Goal: Task Accomplishment & Management: Manage account settings

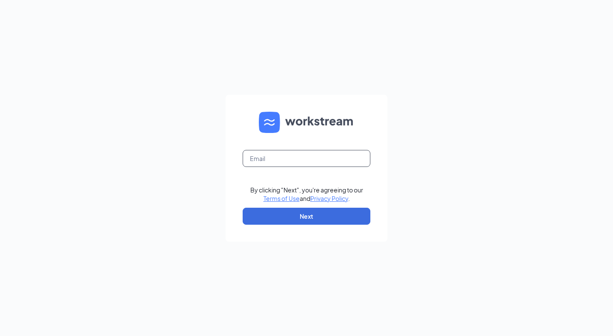
click at [266, 161] on input "text" at bounding box center [306, 158] width 128 height 17
click at [305, 161] on input "text" at bounding box center [306, 158] width 128 height 17
type input "[PERSON_NAME][EMAIL_ADDRESS][PERSON_NAME][DOMAIN_NAME]"
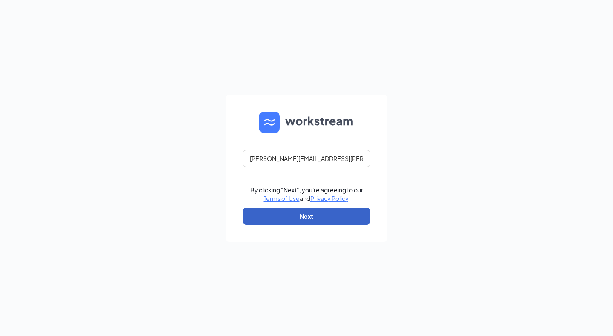
click at [310, 221] on button "Next" at bounding box center [306, 216] width 128 height 17
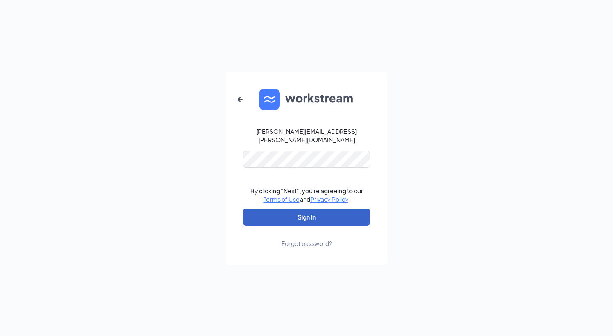
click at [353, 213] on button "Sign In" at bounding box center [306, 217] width 128 height 17
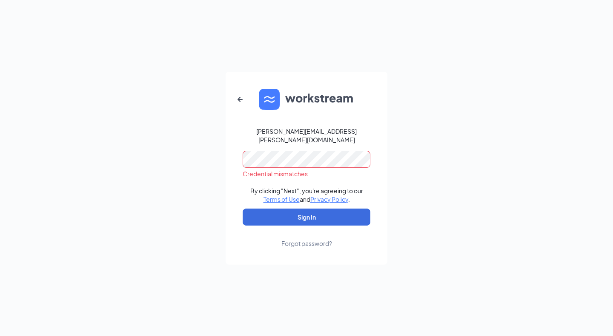
click at [77, 181] on div "[PERSON_NAME][EMAIL_ADDRESS][PERSON_NAME][DOMAIN_NAME] Credential mismatches. B…" at bounding box center [306, 168] width 613 height 336
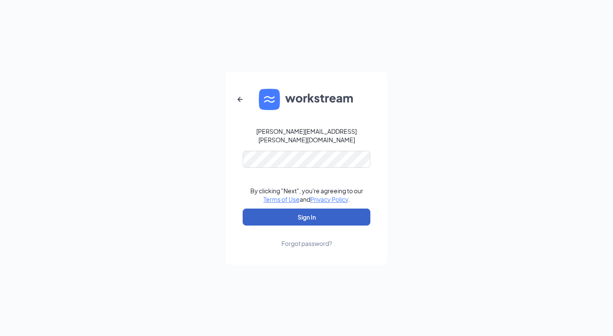
click at [347, 217] on button "Sign In" at bounding box center [306, 217] width 128 height 17
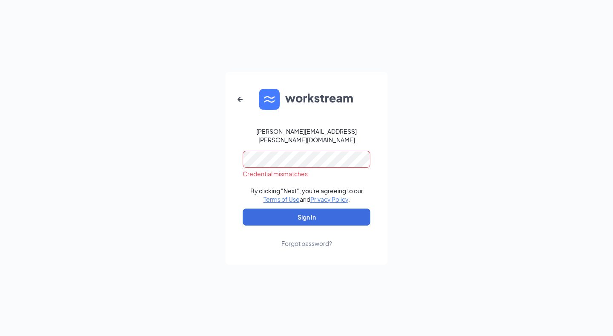
click at [288, 234] on link "Forgot password?" at bounding box center [306, 237] width 51 height 22
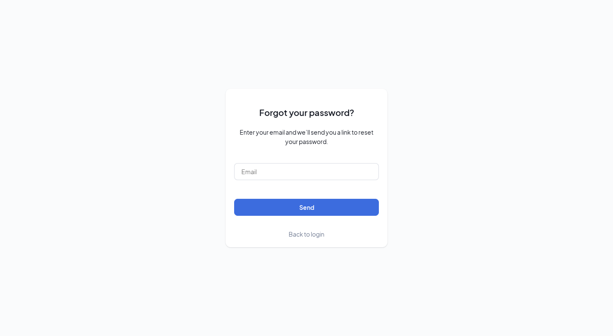
click at [284, 336] on div "Forgot your password? Enter your email and we’ll send you a link to reset your …" at bounding box center [306, 168] width 613 height 336
